Goal: Task Accomplishment & Management: Manage account settings

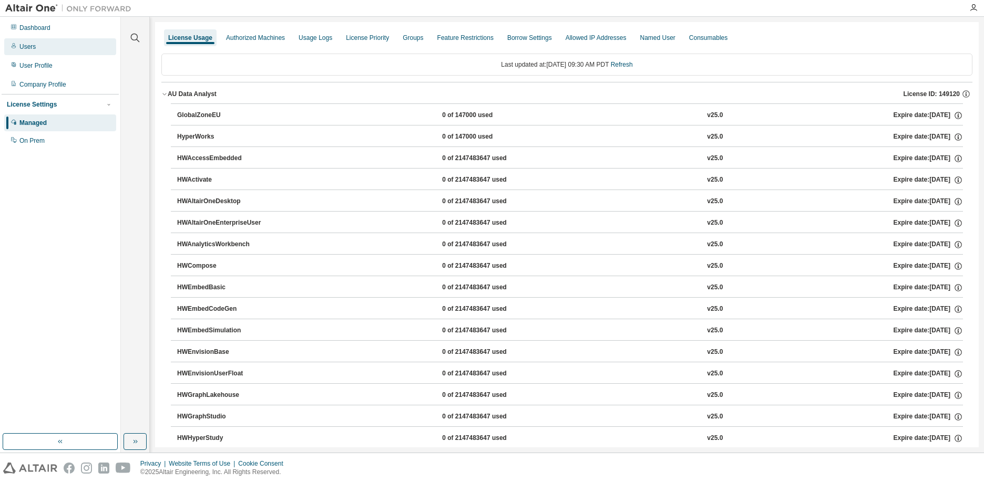
click at [27, 51] on div "Users" at bounding box center [60, 46] width 112 height 17
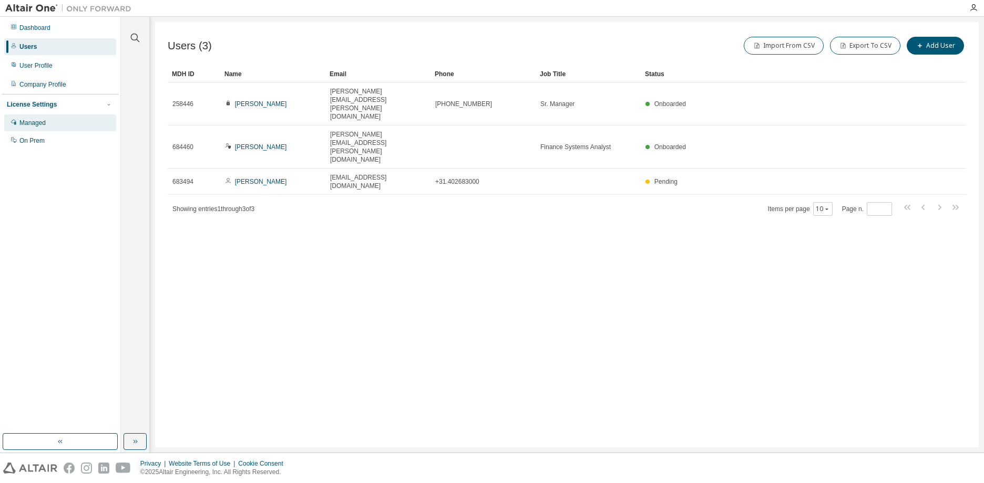
click at [33, 122] on div "Managed" at bounding box center [32, 123] width 26 height 8
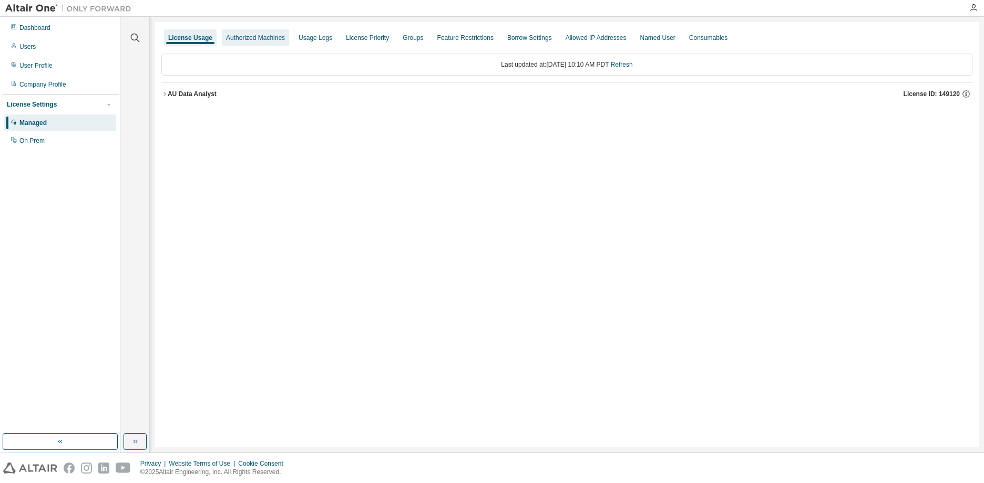
click at [241, 33] on div "Authorized Machines" at bounding box center [255, 37] width 67 height 17
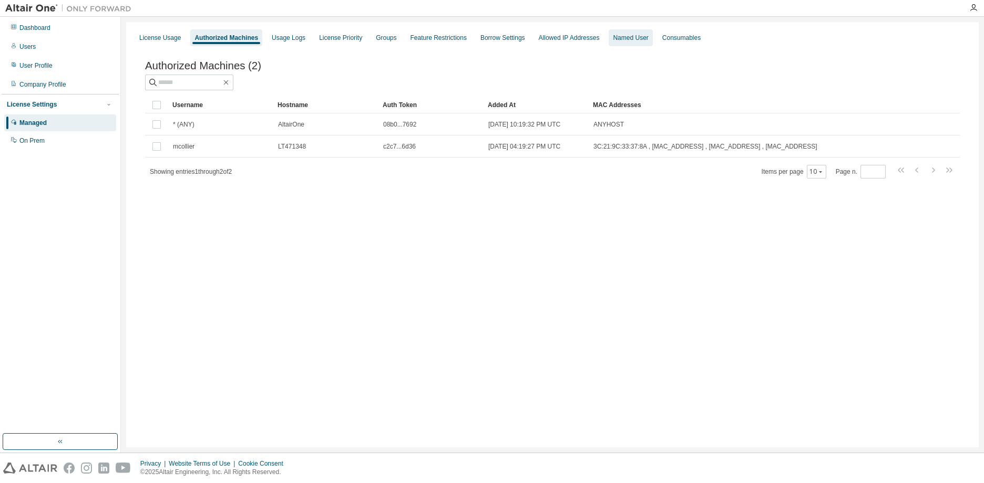
click at [625, 42] on div "Named User" at bounding box center [631, 37] width 44 height 17
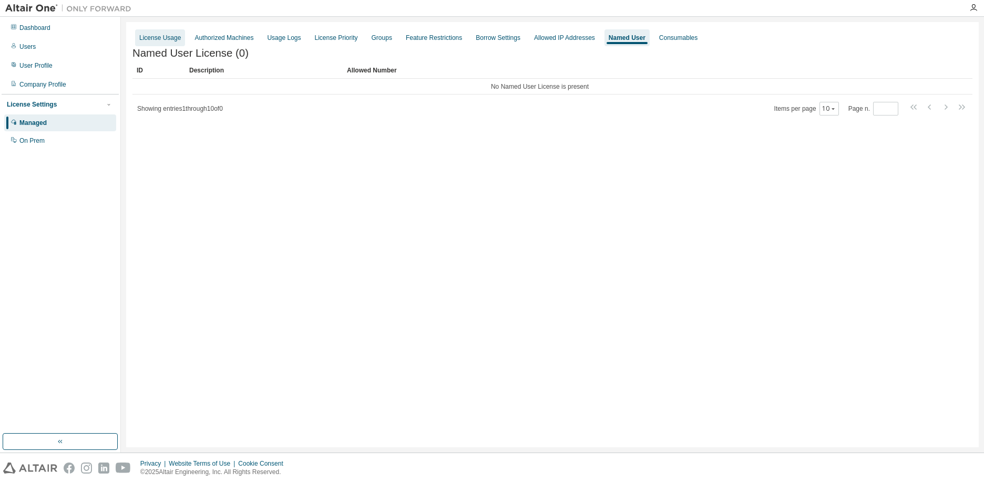
click at [160, 41] on div "License Usage" at bounding box center [160, 38] width 42 height 8
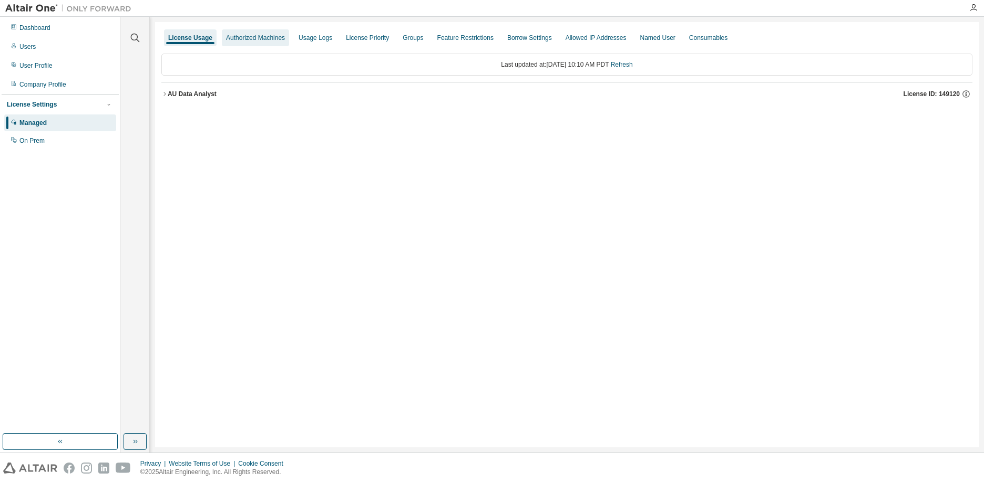
click at [245, 37] on div "Authorized Machines" at bounding box center [255, 38] width 59 height 8
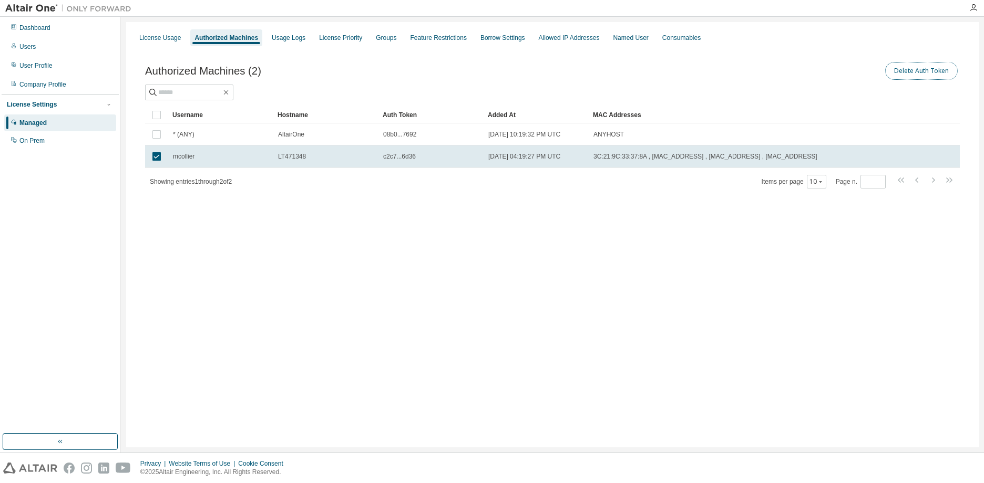
click at [920, 74] on button "Delete Auth Token" at bounding box center [921, 71] width 73 height 18
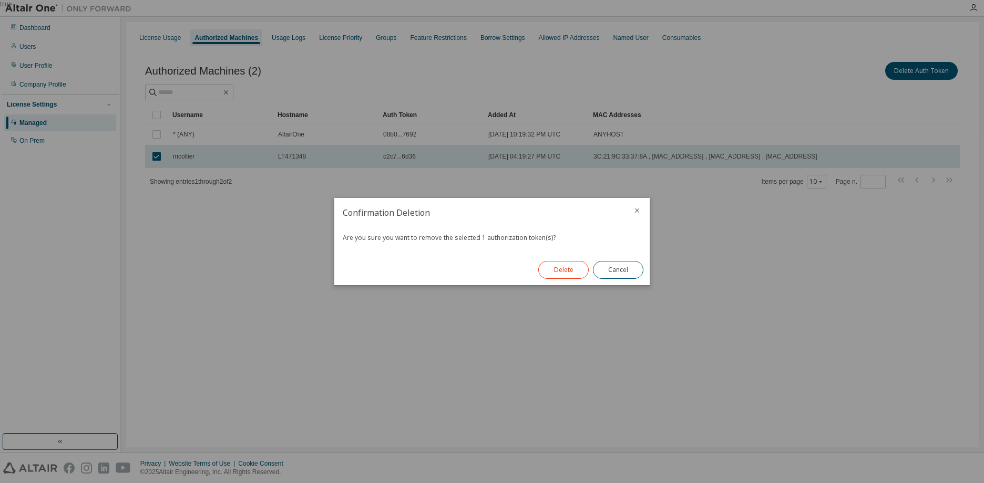
click at [555, 271] on button "Delete" at bounding box center [563, 270] width 50 height 18
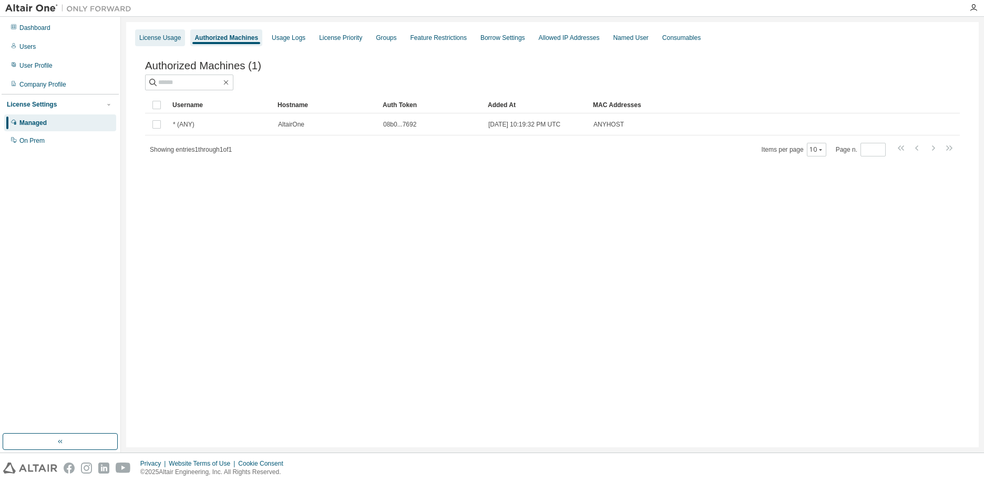
click at [170, 38] on div "License Usage" at bounding box center [160, 38] width 42 height 8
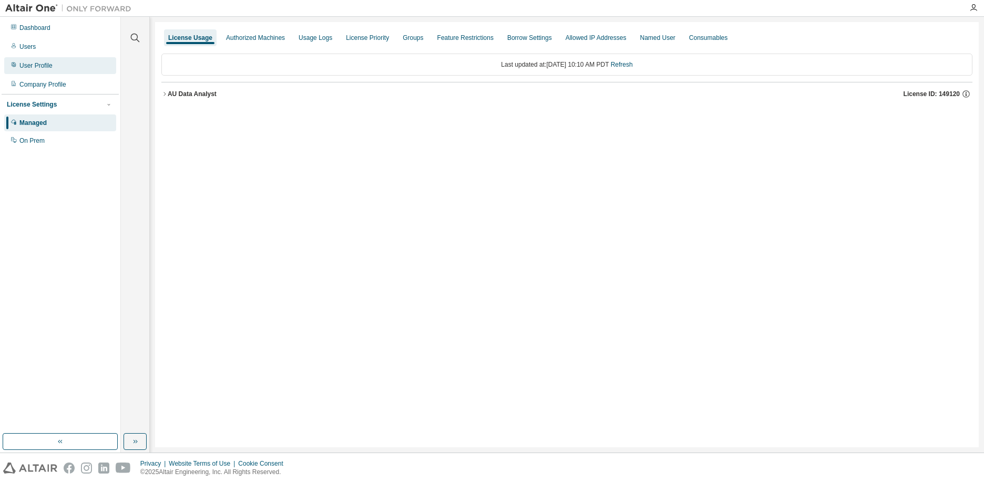
click at [37, 63] on div "User Profile" at bounding box center [35, 65] width 33 height 8
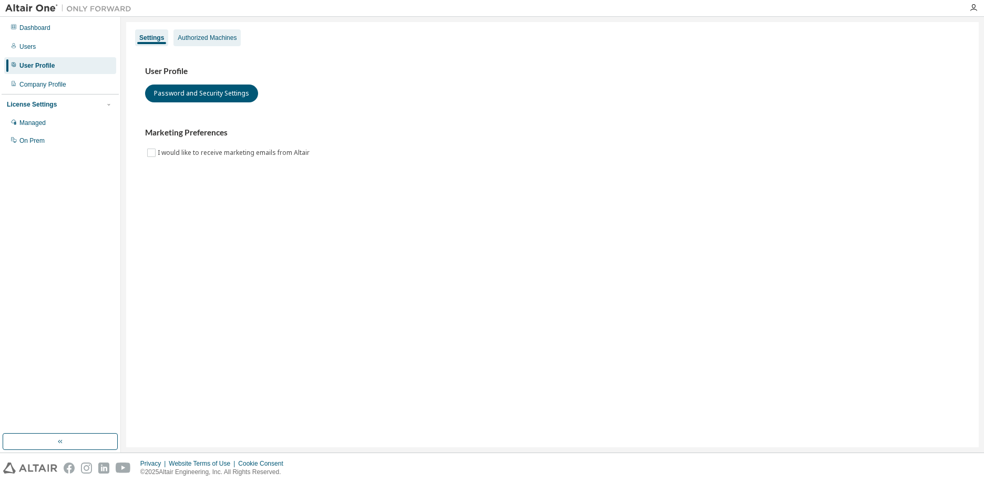
click at [209, 40] on div "Authorized Machines" at bounding box center [207, 38] width 59 height 8
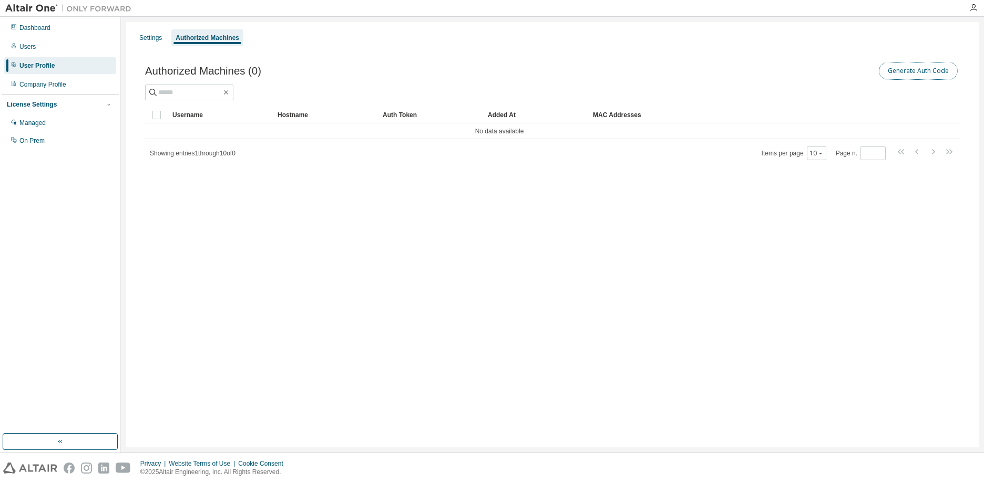
click at [916, 73] on button "Generate Auth Code" at bounding box center [918, 71] width 79 height 18
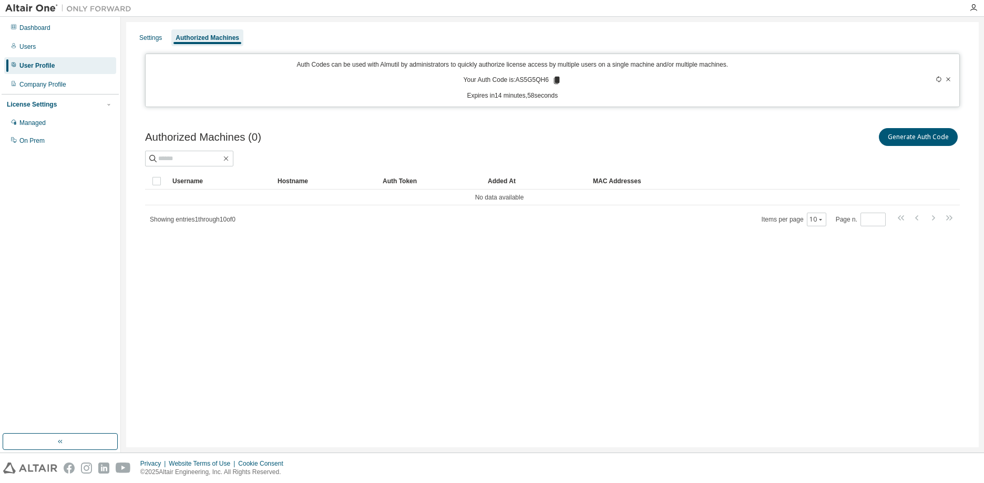
click at [556, 79] on icon at bounding box center [557, 80] width 6 height 7
click at [535, 149] on div "Authorized Machines (0) Generate Auth Code" at bounding box center [552, 146] width 814 height 40
click at [554, 80] on icon at bounding box center [557, 80] width 6 height 7
